Goal: Information Seeking & Learning: Learn about a topic

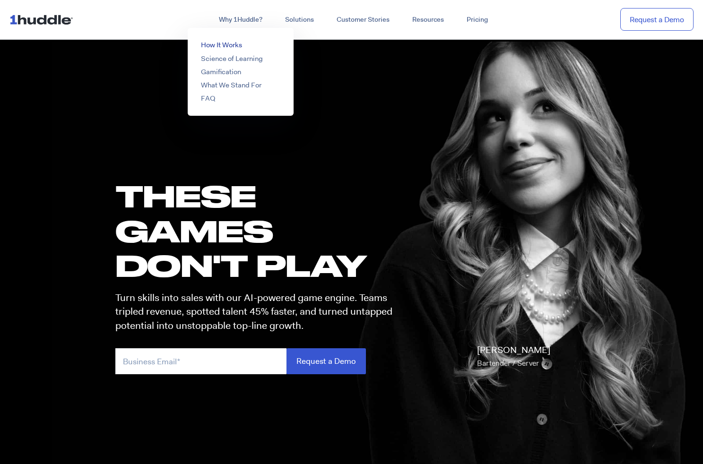
click at [228, 43] on link "How It Works" at bounding box center [221, 44] width 41 height 9
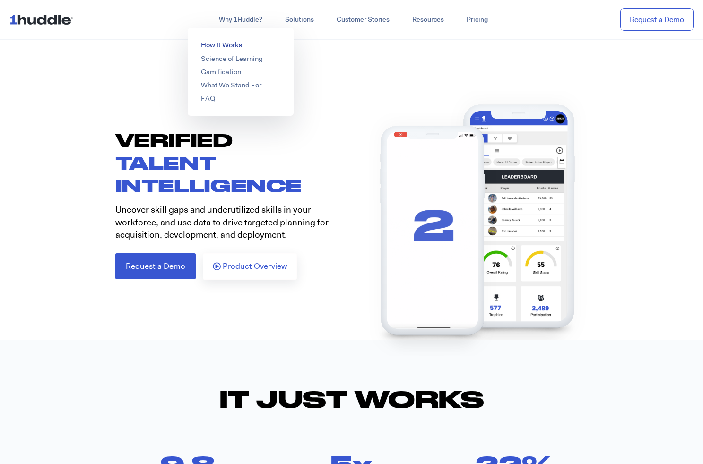
click at [227, 43] on link "How It Works" at bounding box center [221, 44] width 41 height 9
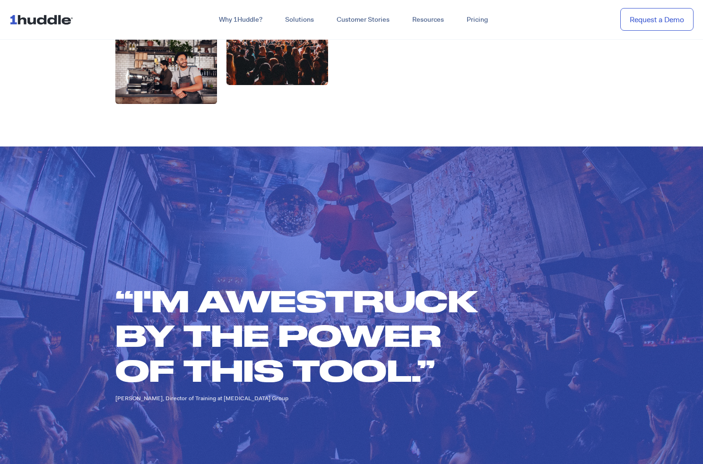
scroll to position [2628, 0]
